Goal: Task Accomplishment & Management: Manage account settings

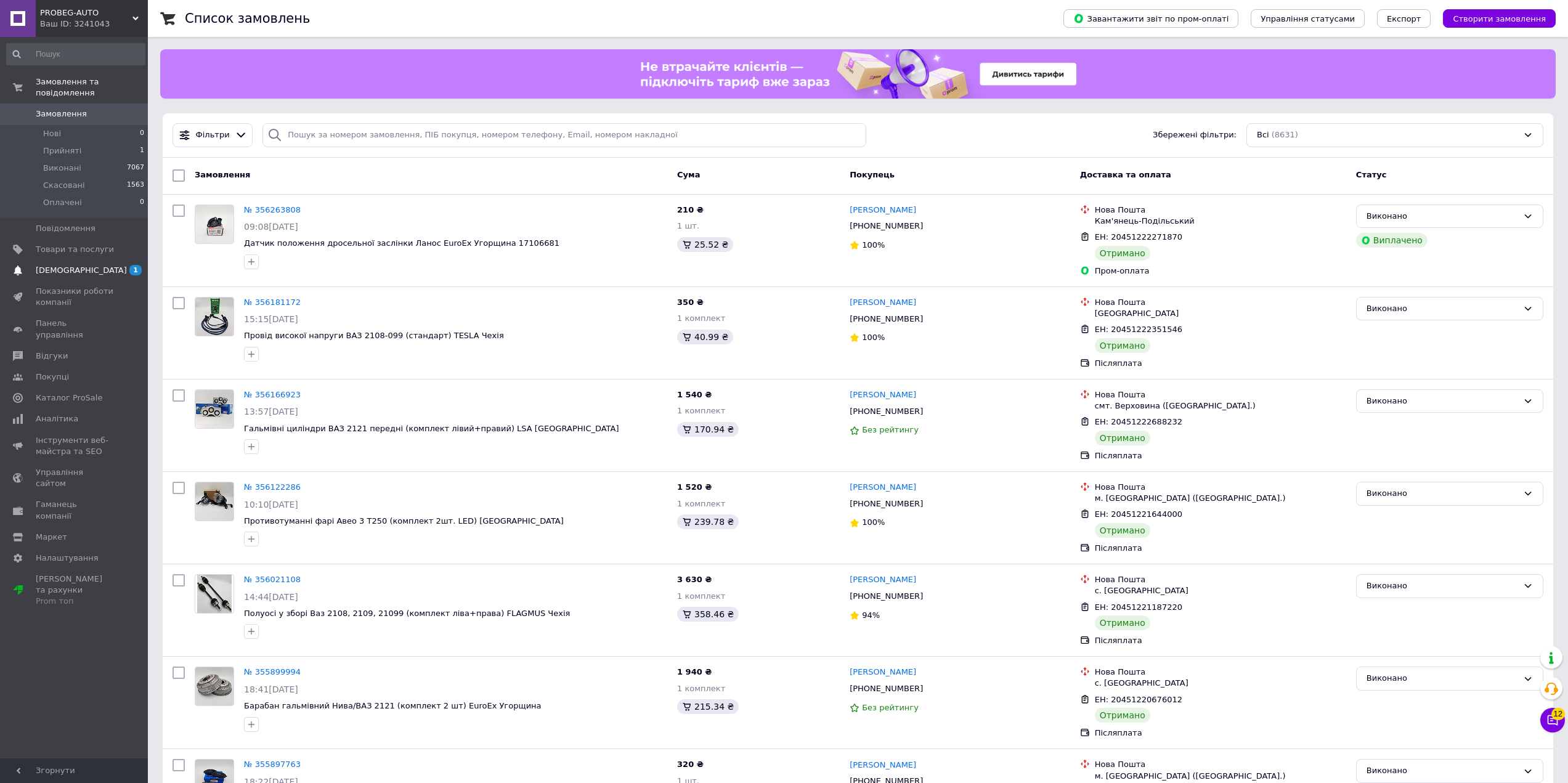
click at [85, 265] on span "[DEMOGRAPHIC_DATA]" at bounding box center [75, 270] width 78 height 11
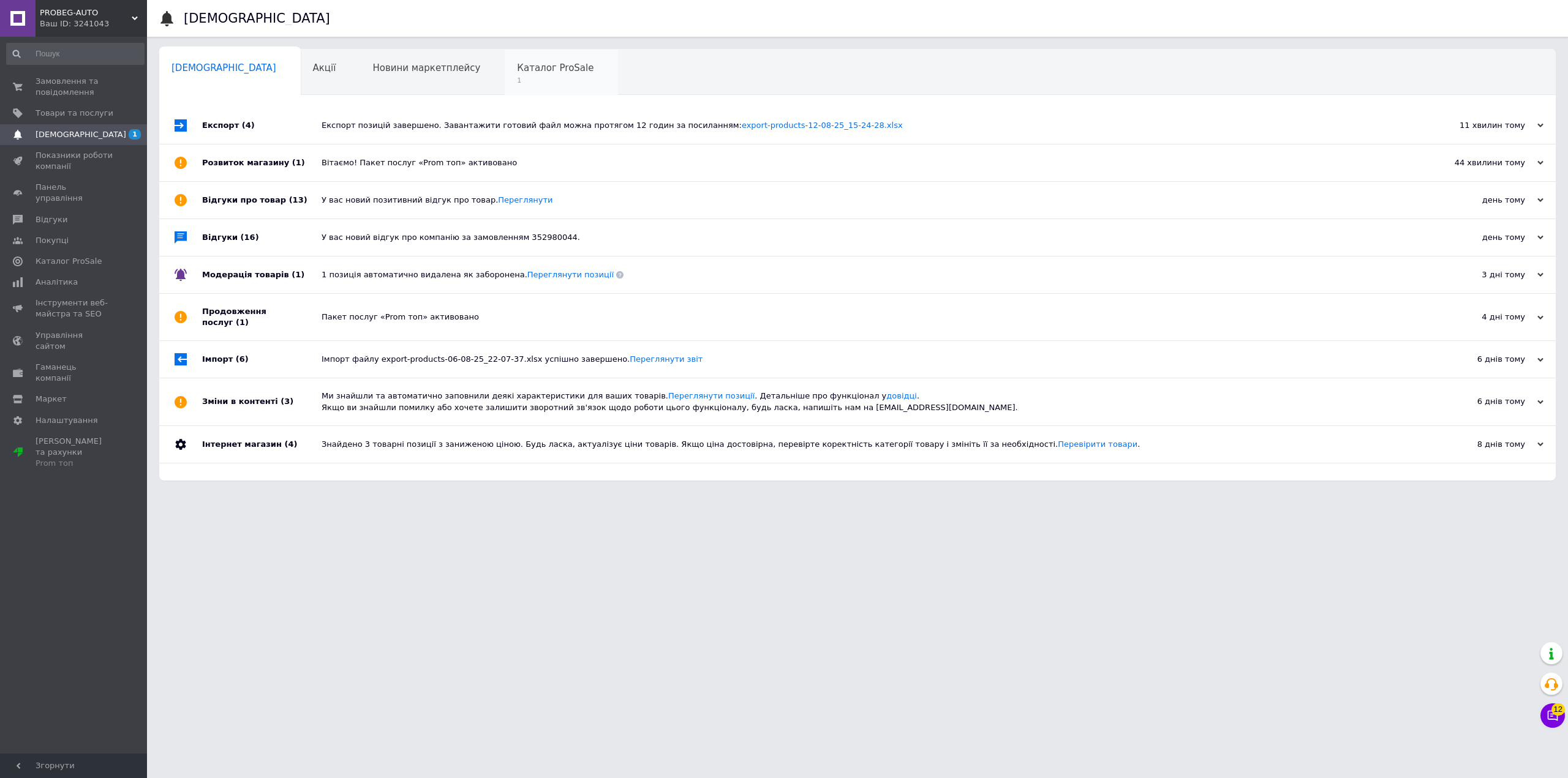
click at [517, 77] on span "1" at bounding box center [555, 80] width 77 height 9
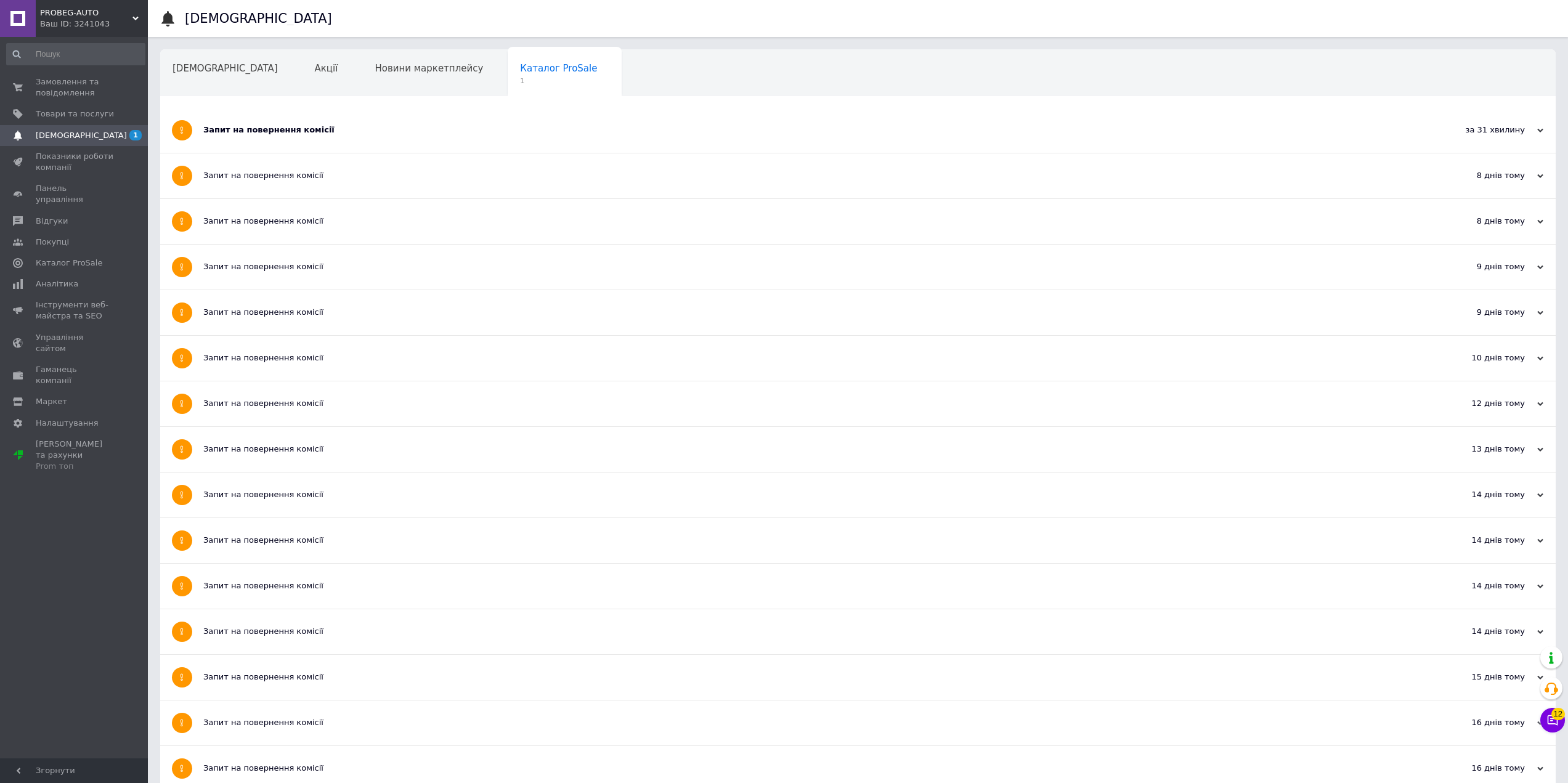
click at [285, 136] on div "Запит на повернення комісії" at bounding box center [812, 130] width 1217 height 45
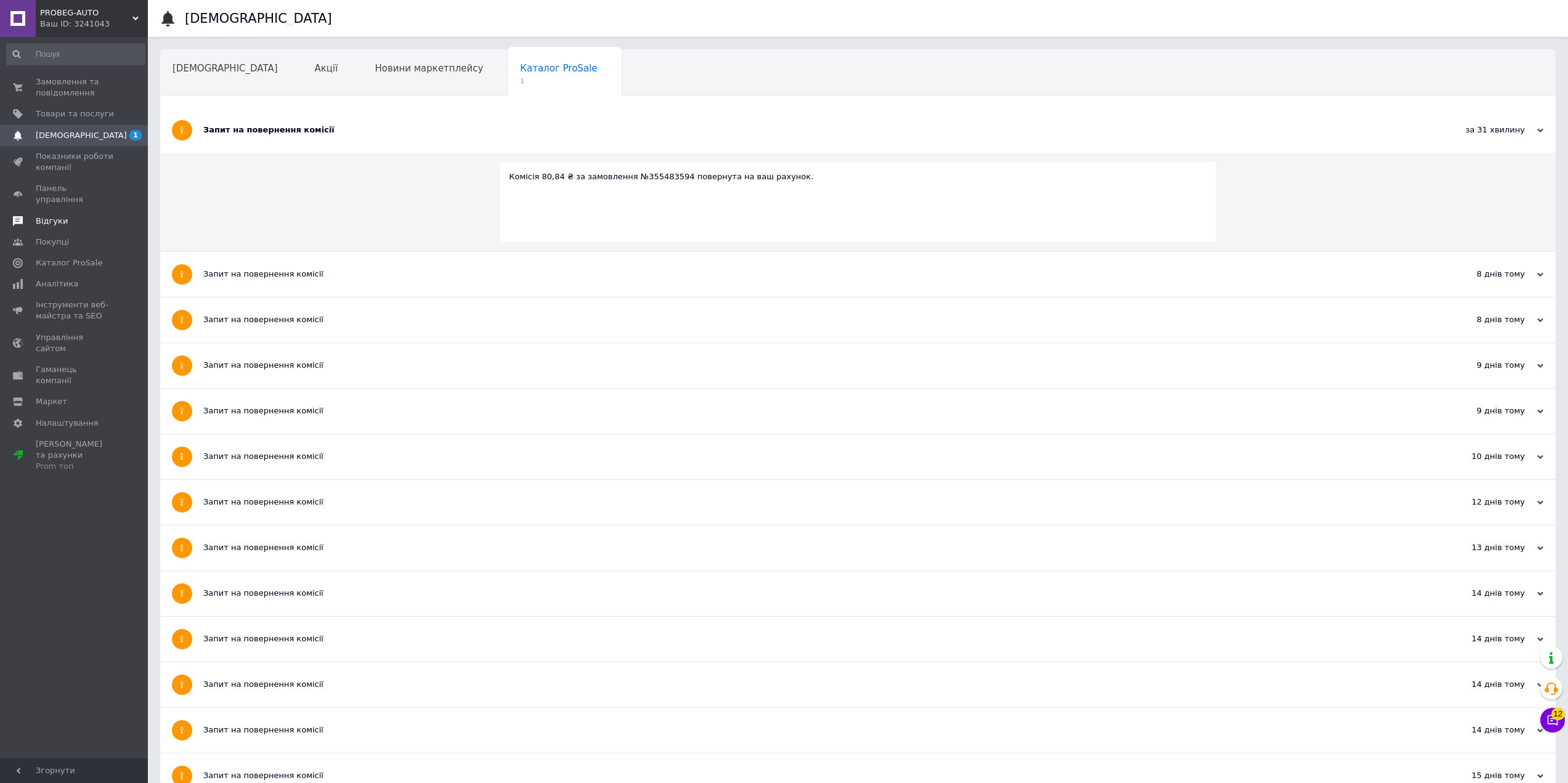
click at [72, 215] on span "Відгуки" at bounding box center [75, 221] width 78 height 11
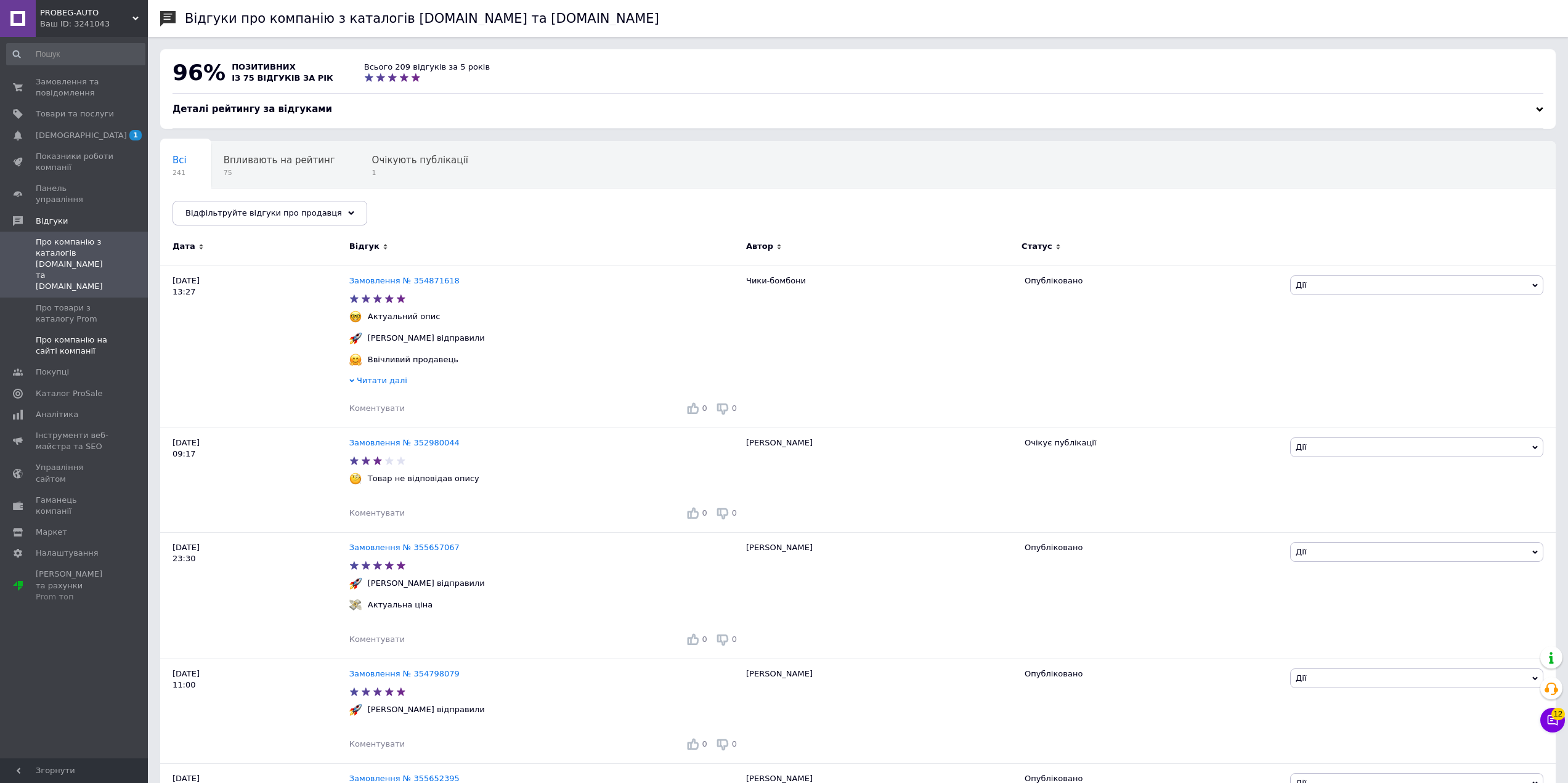
click at [72, 335] on span "Про компанію на сайті компанії" at bounding box center [75, 346] width 78 height 22
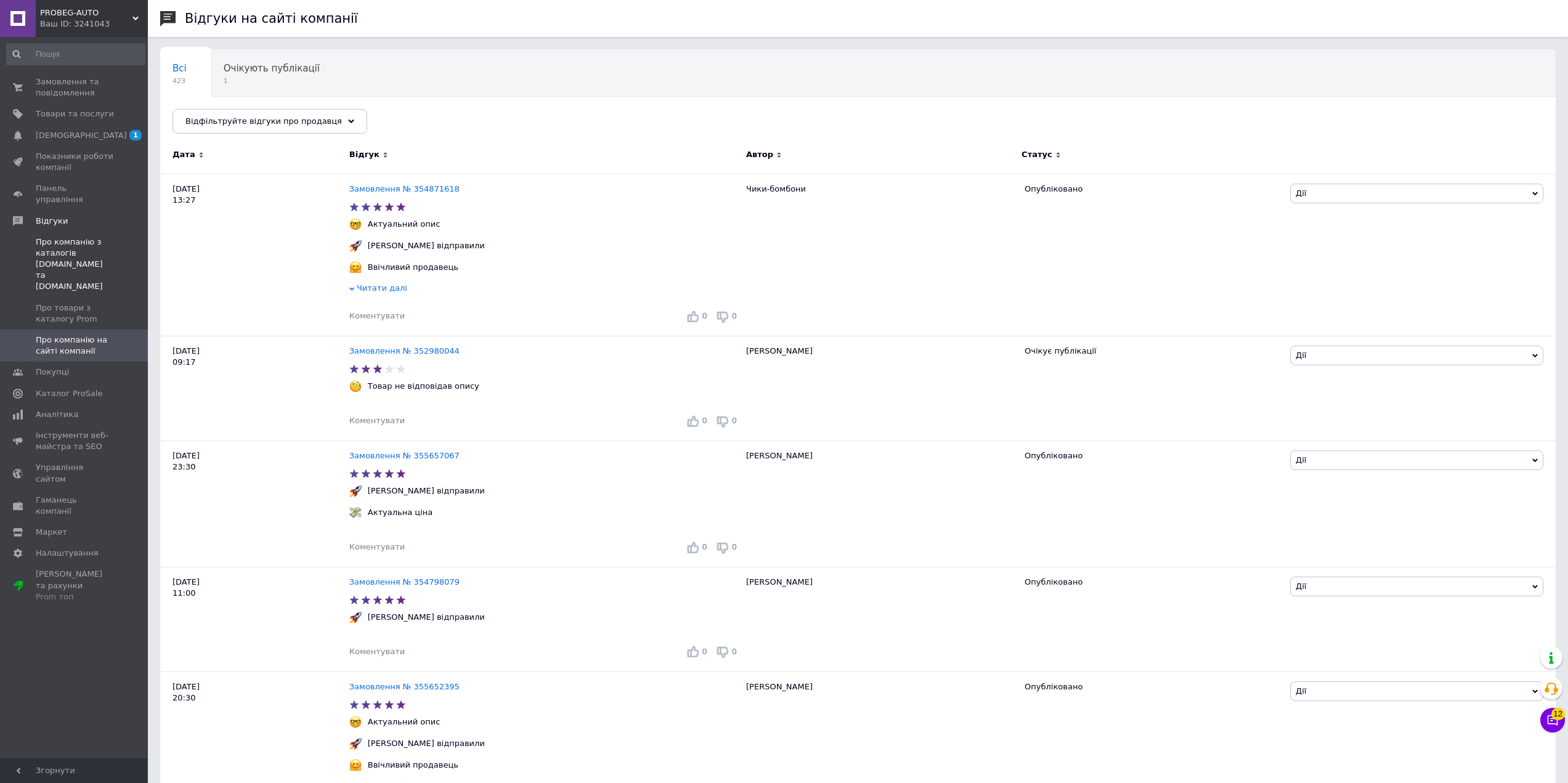
click at [77, 239] on span "Про компанію з каталогів [DOMAIN_NAME] та [DOMAIN_NAME]" at bounding box center [75, 265] width 78 height 56
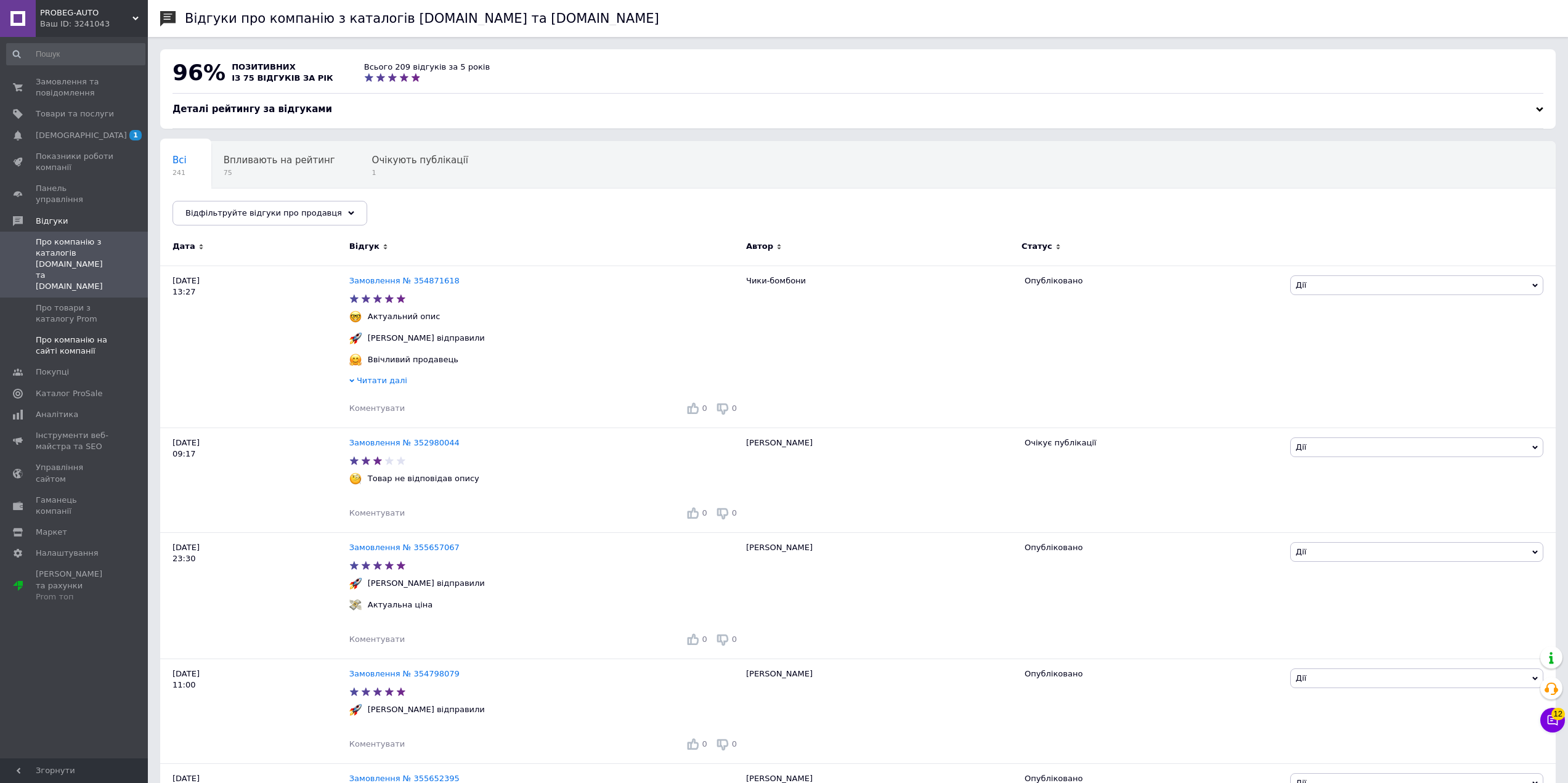
click at [91, 330] on link "Про компанію на сайті компанії" at bounding box center [76, 345] width 151 height 32
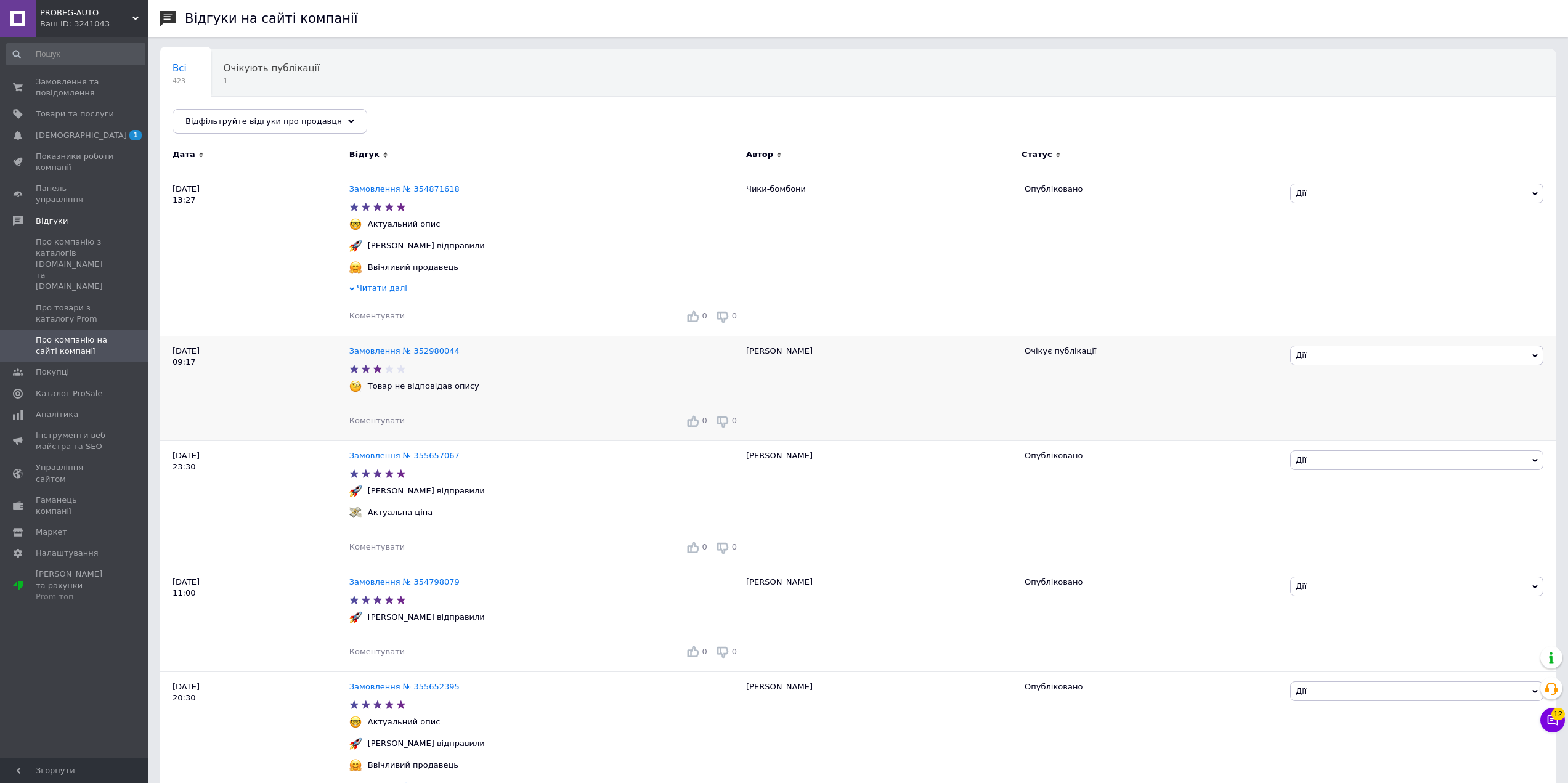
drag, startPoint x: 1388, startPoint y: 361, endPoint x: 1365, endPoint y: 381, distance: 30.5
click at [1386, 361] on span "Дії" at bounding box center [1417, 356] width 253 height 20
click at [1332, 426] on li "Приховати на сайті" at bounding box center [1417, 431] width 252 height 17
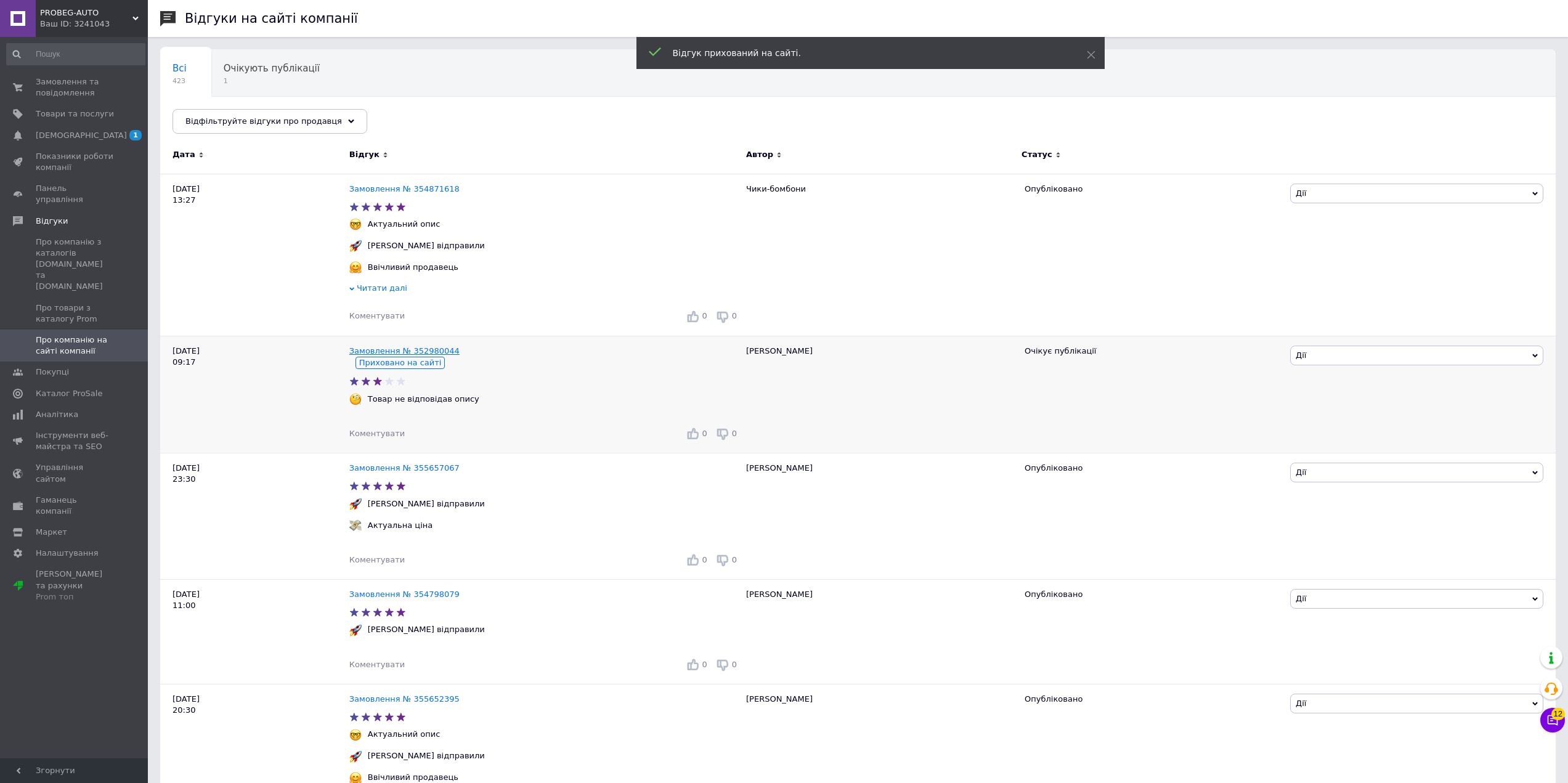
click at [431, 356] on link "Замовлення № 352980044" at bounding box center [404, 351] width 110 height 9
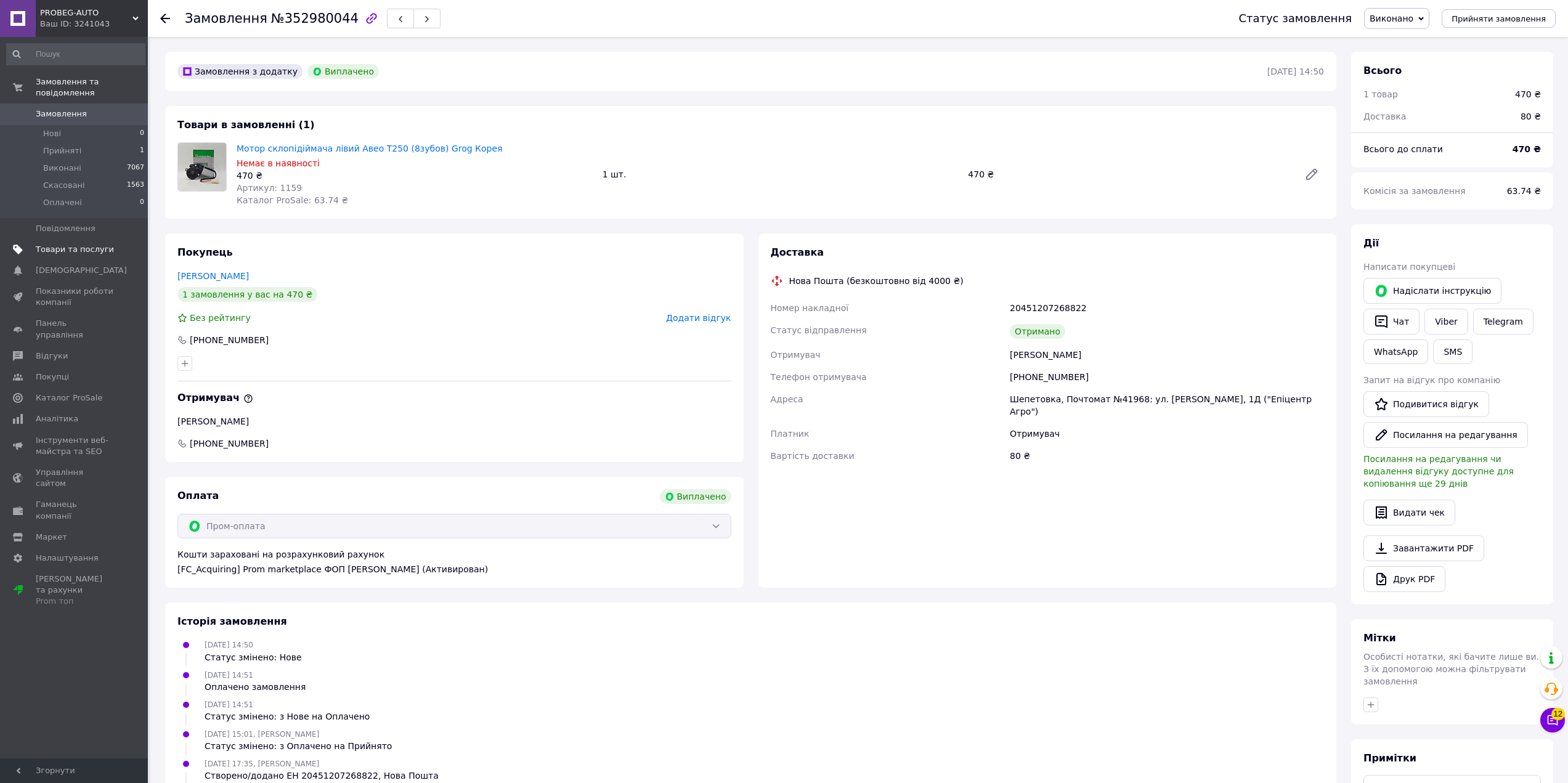
click at [64, 244] on span "Товари та послуги" at bounding box center [75, 249] width 78 height 11
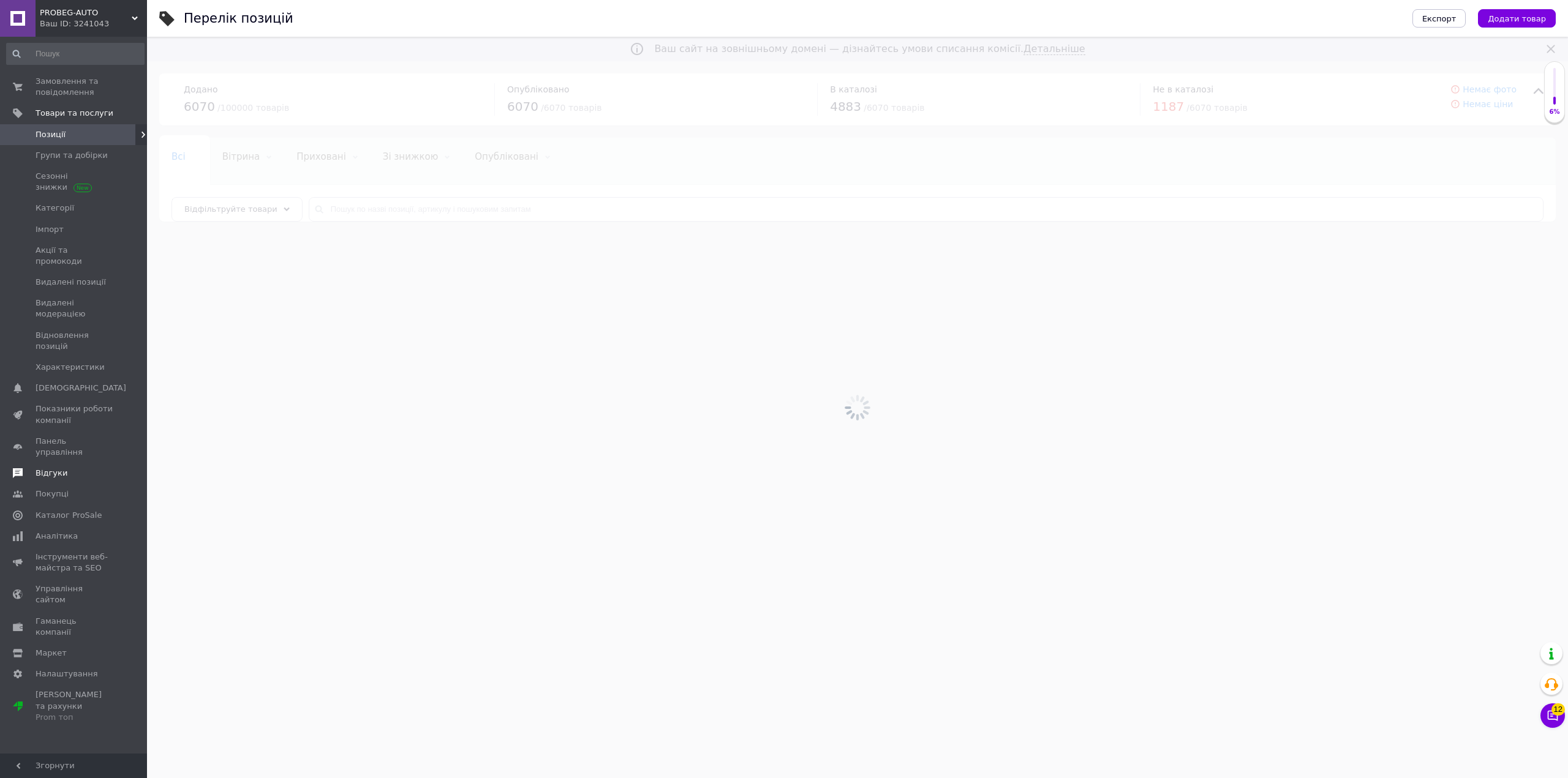
click at [71, 463] on link "Відгуки" at bounding box center [75, 473] width 151 height 21
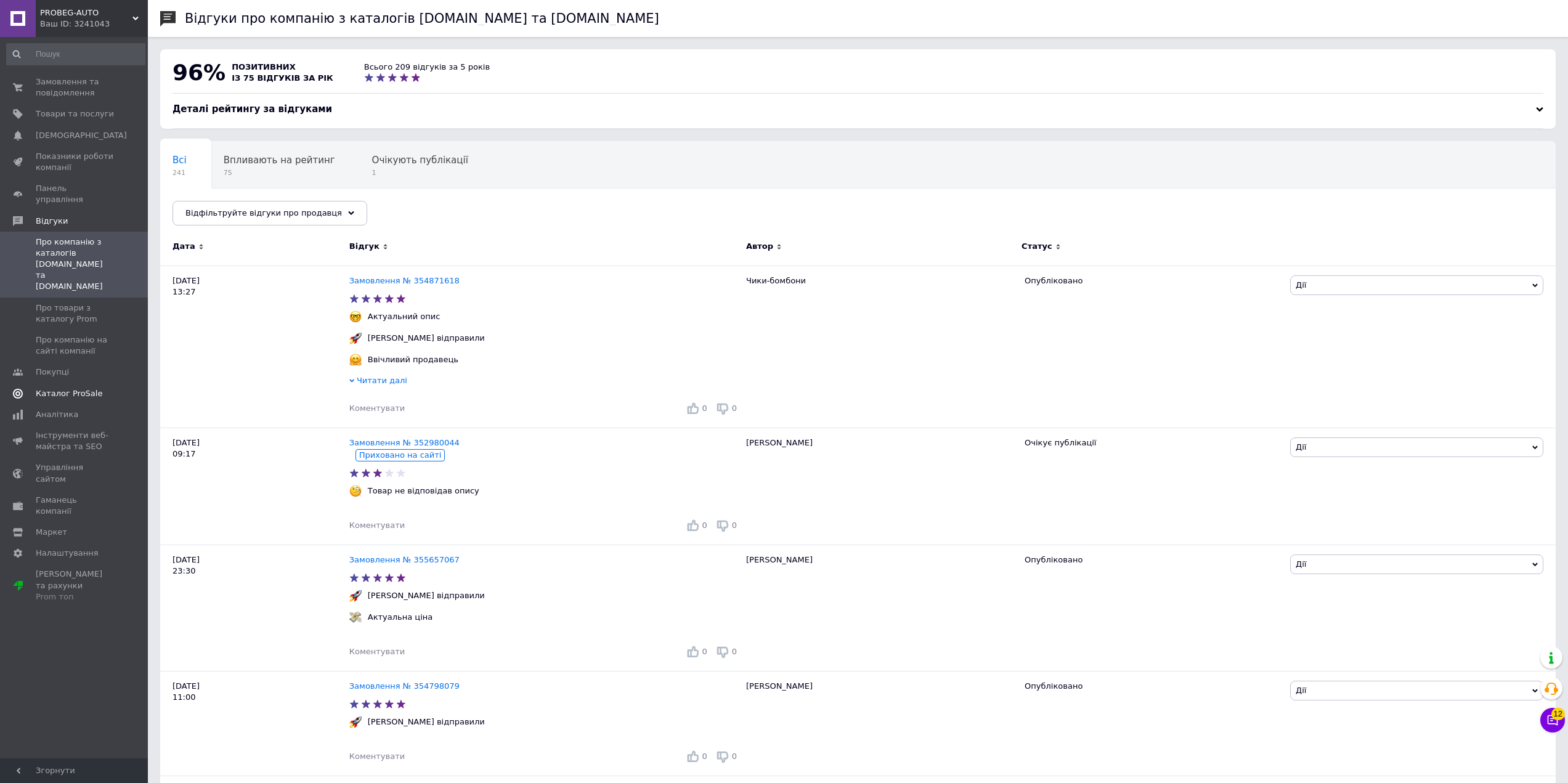
click at [72, 383] on link "Каталог ProSale" at bounding box center [76, 393] width 151 height 21
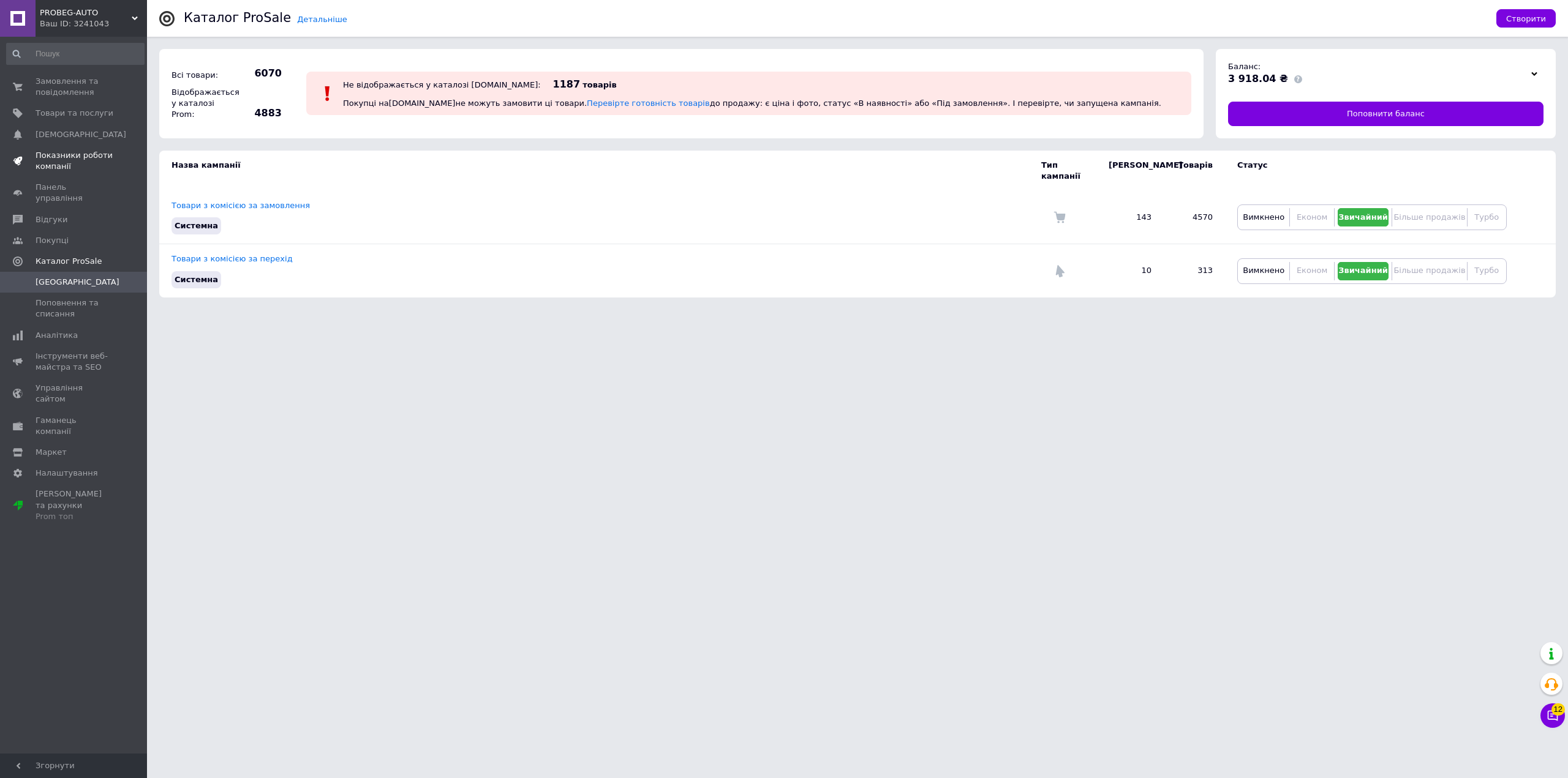
click at [60, 164] on span "Показники роботи компанії" at bounding box center [75, 161] width 78 height 22
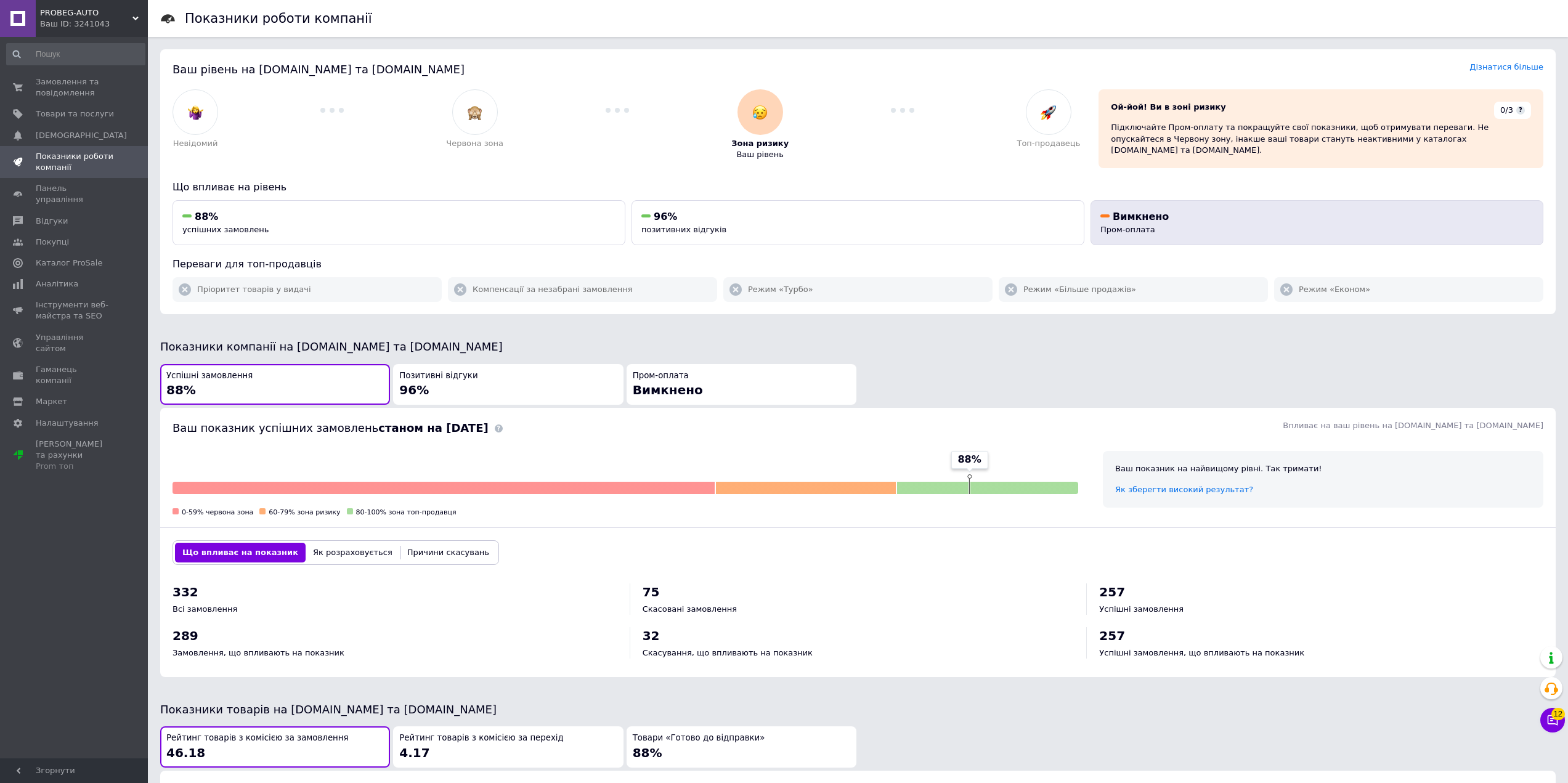
click at [1257, 221] on div "Вимкнено Пром-оплата" at bounding box center [1317, 223] width 433 height 25
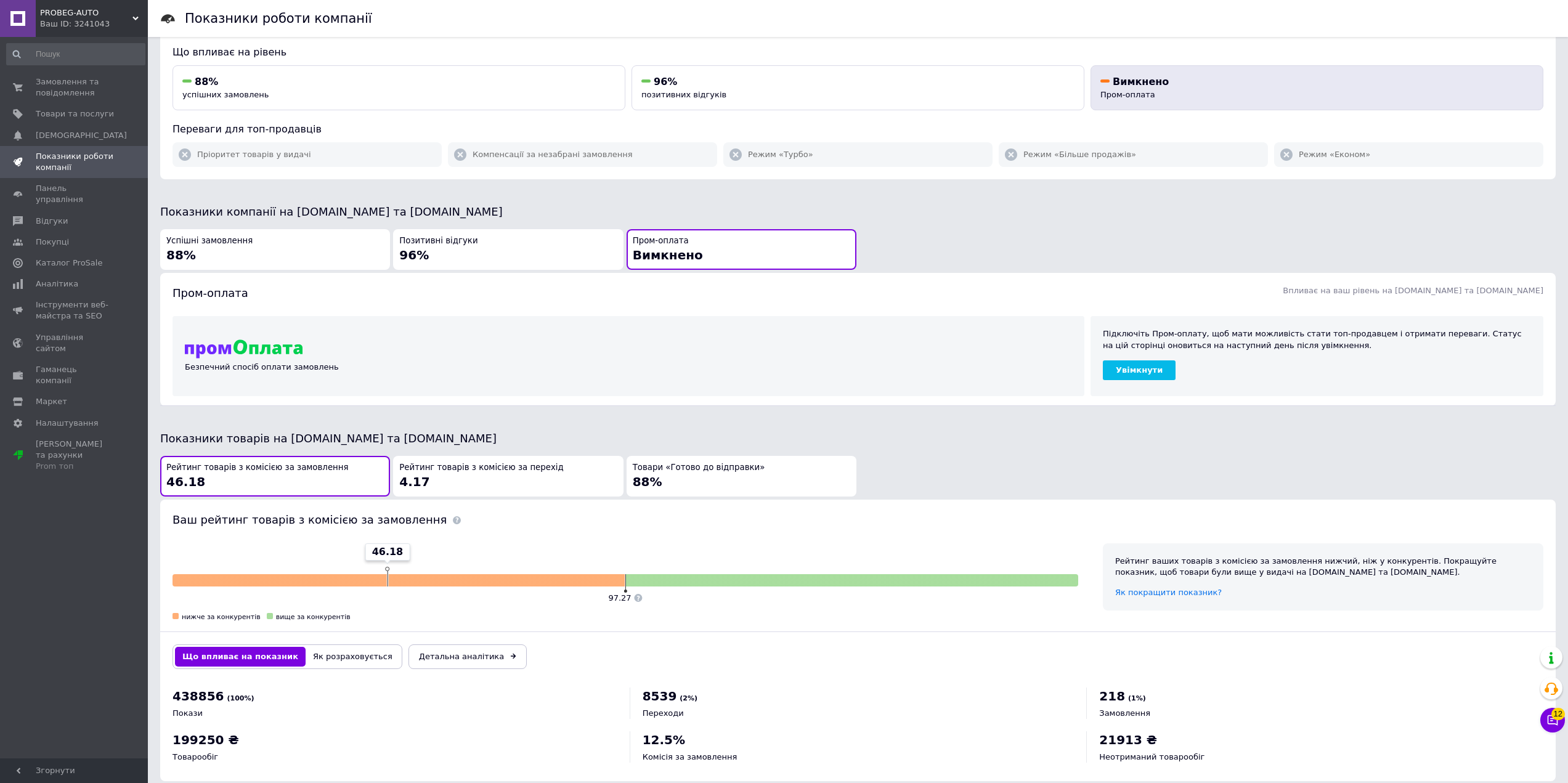
scroll to position [150, 0]
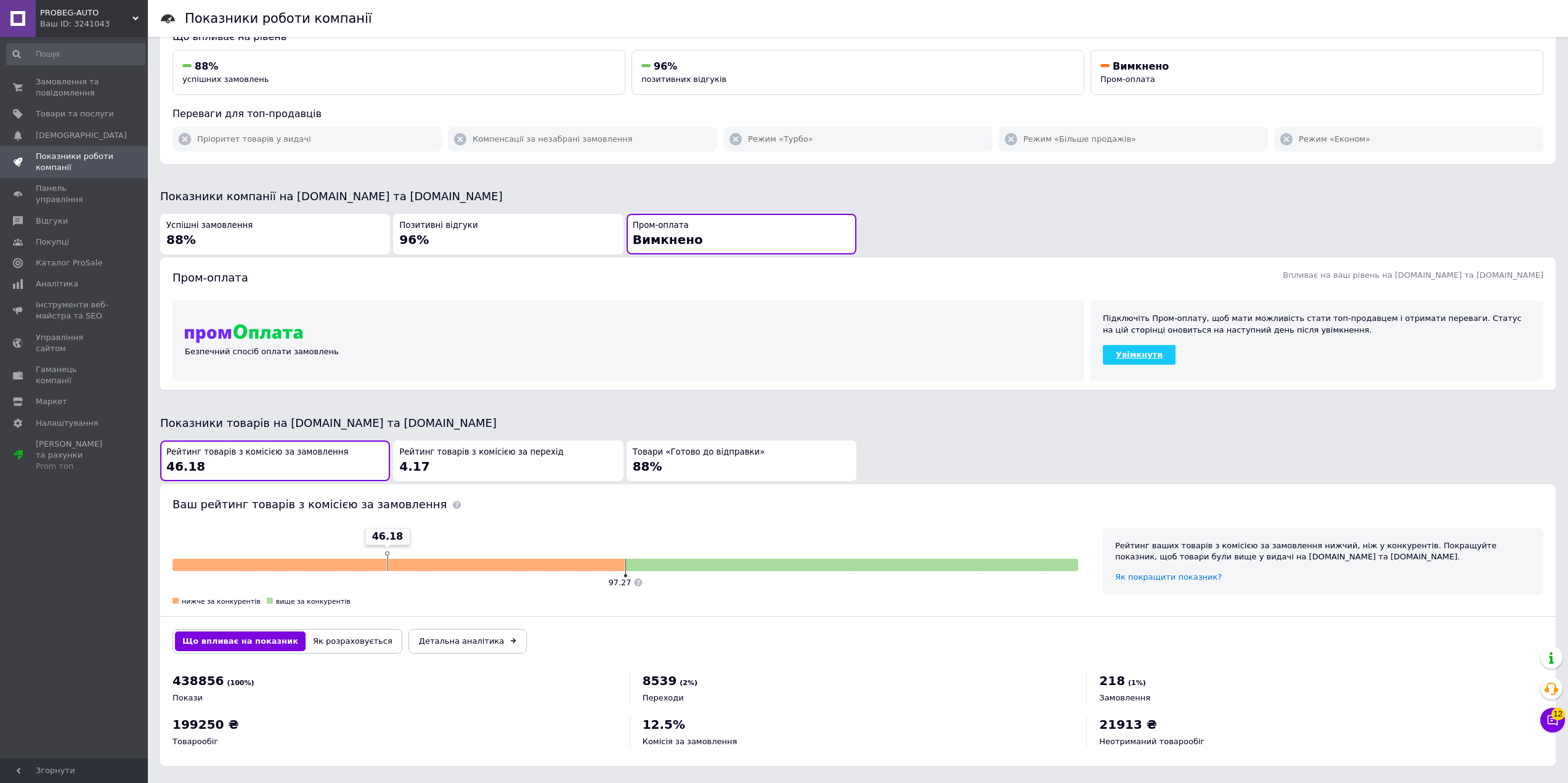
click at [1143, 350] on link "Увімкнути" at bounding box center [1139, 355] width 72 height 20
